Goal: Task Accomplishment & Management: Manage account settings

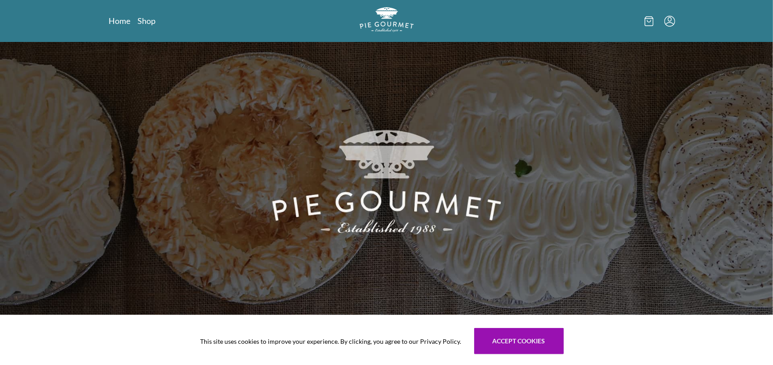
click at [671, 22] on icon "Menu" at bounding box center [670, 21] width 11 height 11
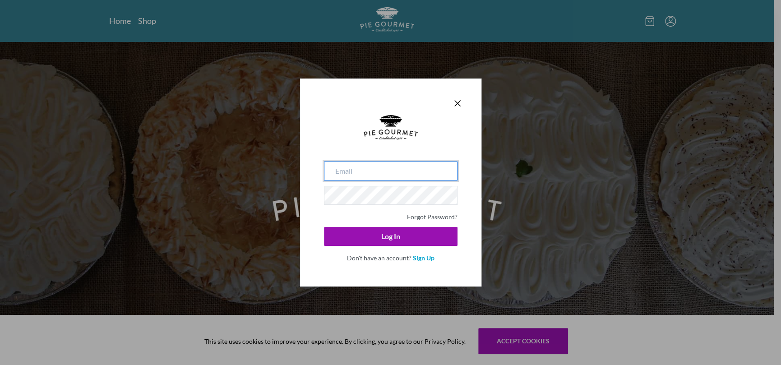
click at [413, 172] on input "email" at bounding box center [390, 170] width 133 height 19
type input "[EMAIL_ADDRESS][DOMAIN_NAME]"
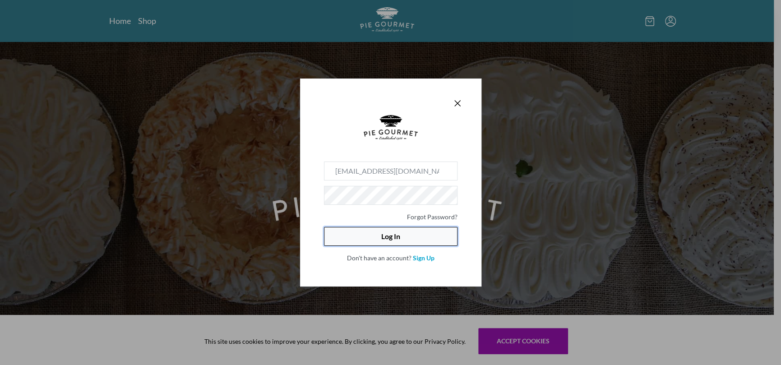
click at [407, 236] on button "Log In" at bounding box center [390, 236] width 133 height 19
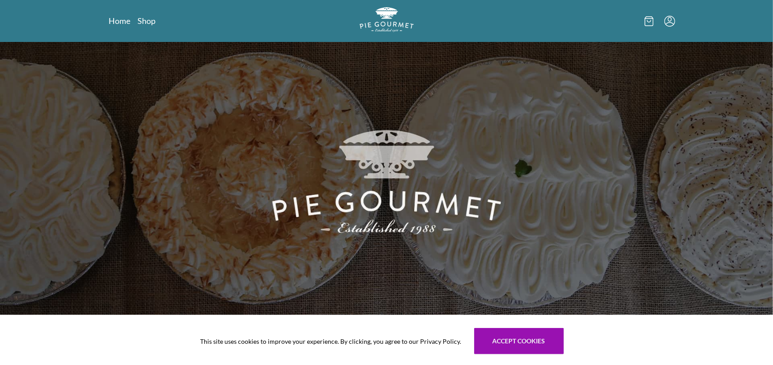
click at [534, 120] on img at bounding box center [386, 178] width 773 height 273
click at [149, 20] on link "Shop" at bounding box center [147, 20] width 18 height 11
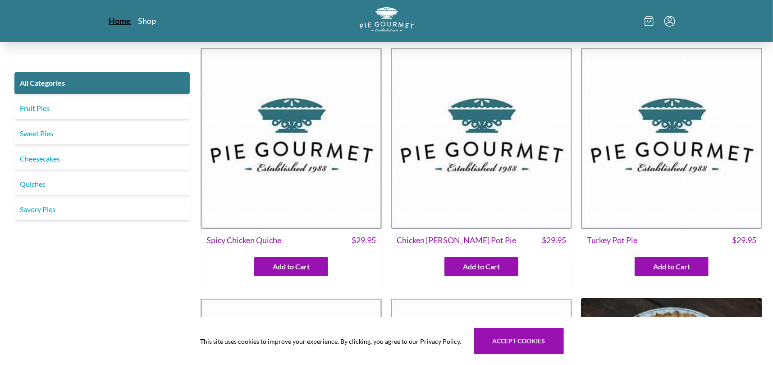
click at [122, 24] on link "Home" at bounding box center [120, 20] width 22 height 11
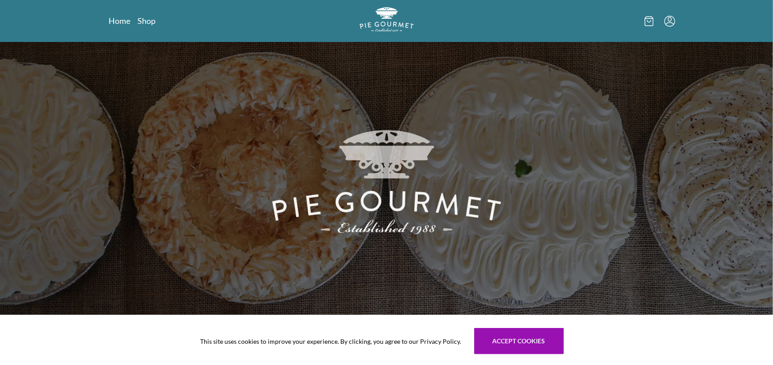
click at [668, 25] on icon "Menu" at bounding box center [670, 21] width 11 height 11
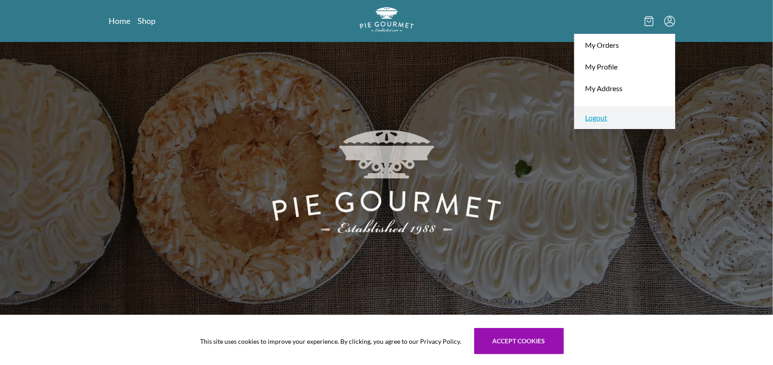
click at [601, 118] on link "Logout" at bounding box center [625, 117] width 100 height 22
